Goal: Check status: Check status

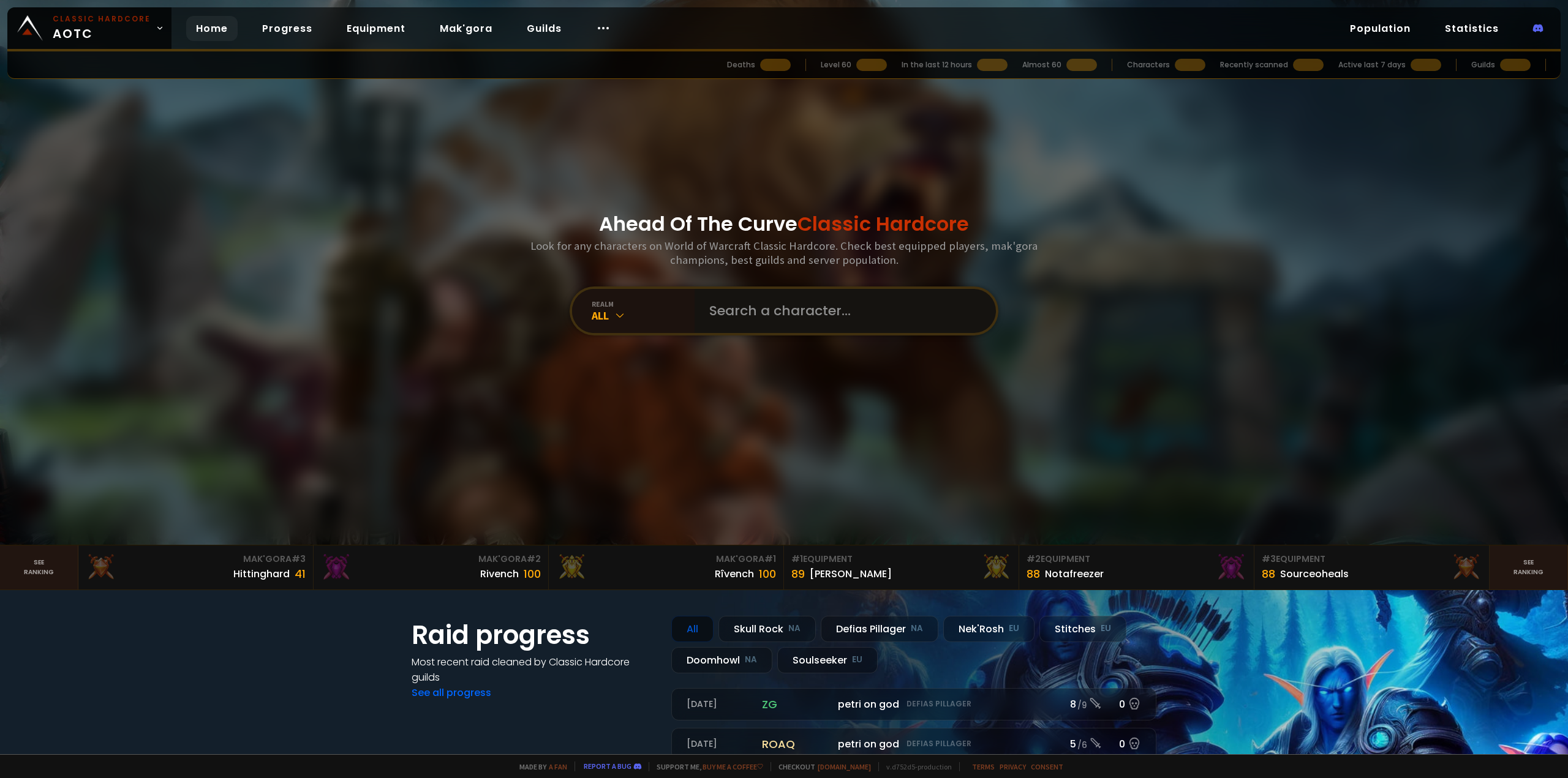
click at [759, 309] on input "text" at bounding box center [841, 311] width 279 height 44
type input "chargetamère"
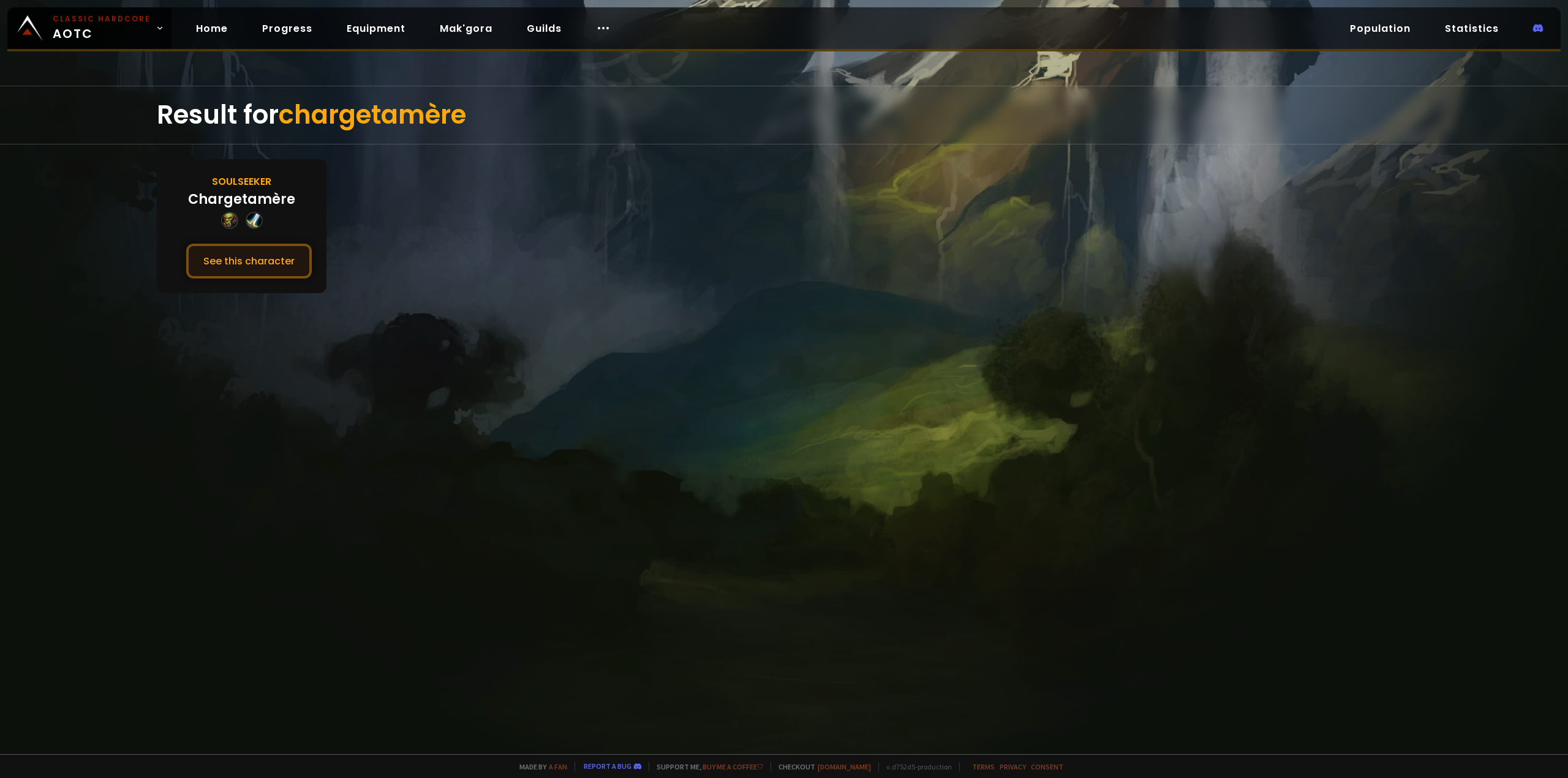
click at [245, 265] on button "See this character" at bounding box center [249, 261] width 126 height 35
